Goal: Information Seeking & Learning: Learn about a topic

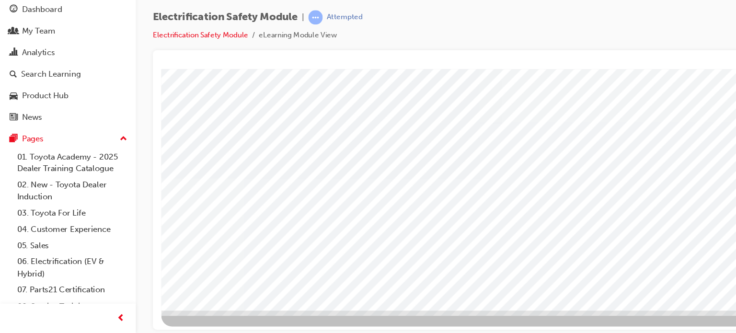
scroll to position [130, 0]
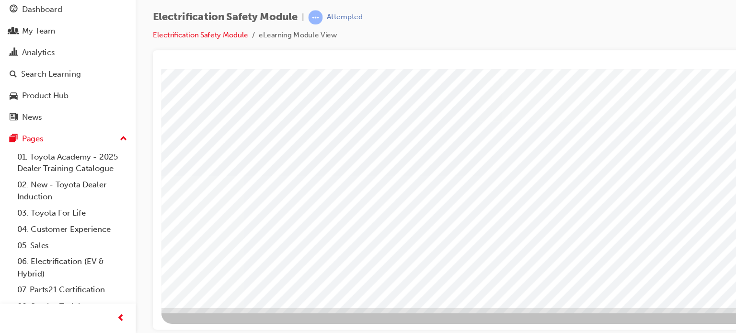
drag, startPoint x: 400, startPoint y: 158, endPoint x: 489, endPoint y: 175, distance: 90.8
click at [489, 175] on div "multistate" at bounding box center [486, 111] width 651 height 345
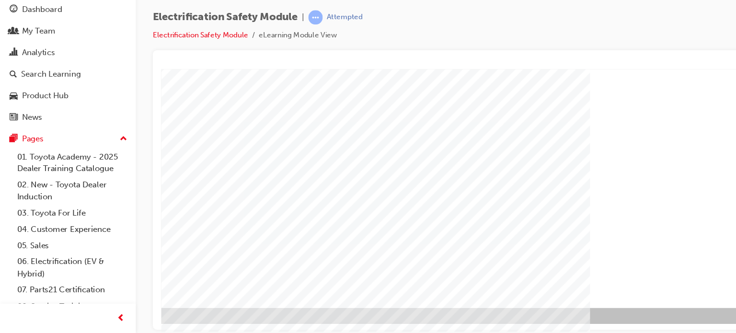
scroll to position [130, 91]
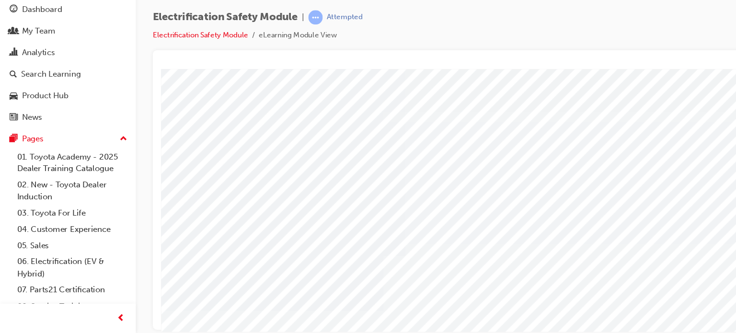
scroll to position [0, 91]
click at [400, 80] on div at bounding box center [428, 203] width 583 height 251
drag, startPoint x: 453, startPoint y: 58, endPoint x: 481, endPoint y: 79, distance: 35.0
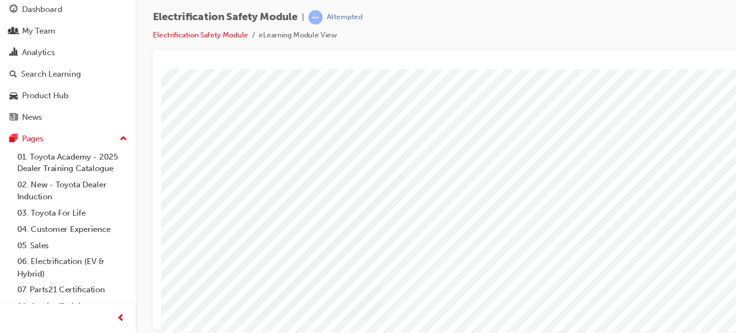
click at [481, 79] on div "Electrification Safety Module | Attempted Electrification Safety Module eLearni…" at bounding box center [428, 167] width 583 height 251
drag, startPoint x: 564, startPoint y: 75, endPoint x: 537, endPoint y: 73, distance: 27.8
drag, startPoint x: 460, startPoint y: 47, endPoint x: 608, endPoint y: -13, distance: 159.7
click at [608, 0] on html "Your version of Internet Explorer is outdated and not supported. Please upgrade…" at bounding box center [368, 166] width 736 height 333
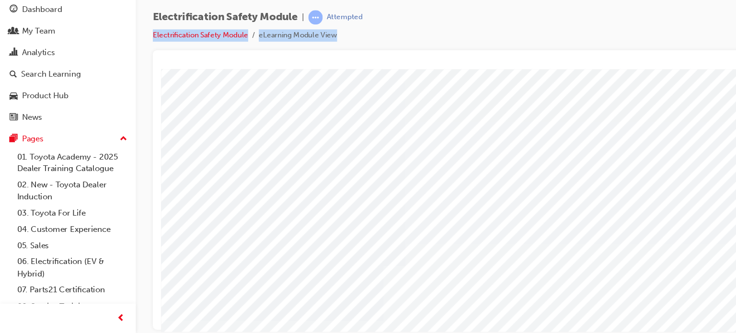
drag, startPoint x: 442, startPoint y: 40, endPoint x: 481, endPoint y: 70, distance: 49.5
click at [481, 70] on div "Electrification Safety Module | Attempted Electrification Safety Module eLearni…" at bounding box center [429, 168] width 614 height 282
drag, startPoint x: 481, startPoint y: 70, endPoint x: 437, endPoint y: 33, distance: 58.1
click at [437, 33] on div "Electrification Safety Module | Attempted Electrification Safety Module eLearni…" at bounding box center [429, 168] width 614 height 282
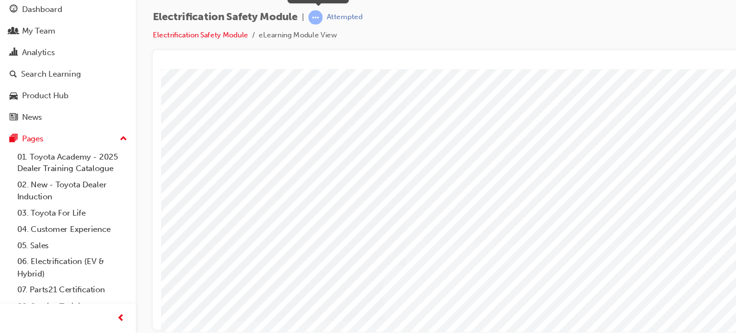
click at [288, 49] on span "learningRecordVerb_ATTEMPT-icon" at bounding box center [283, 48] width 13 height 13
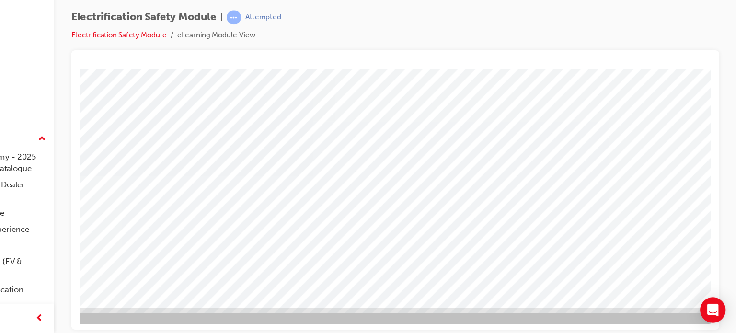
scroll to position [130, 91]
